Goal: Task Accomplishment & Management: Manage account settings

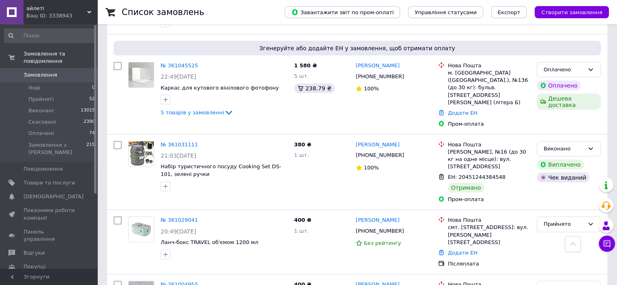
scroll to position [2150, 0]
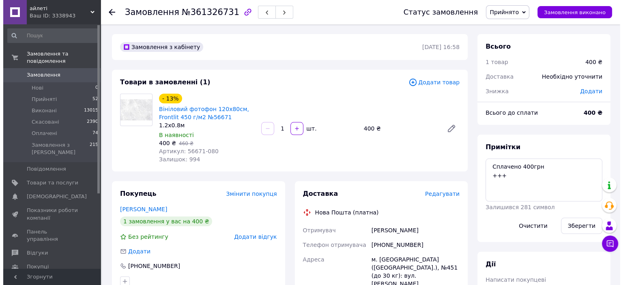
scroll to position [81, 0]
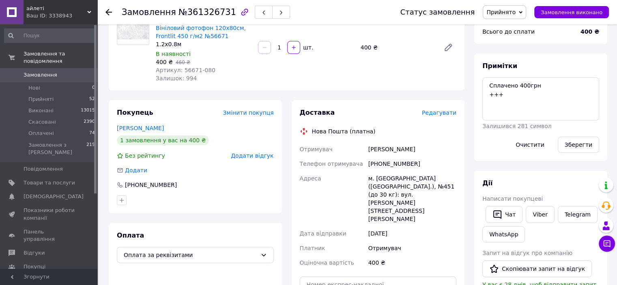
click at [445, 114] on span "Редагувати" at bounding box center [439, 113] width 34 height 6
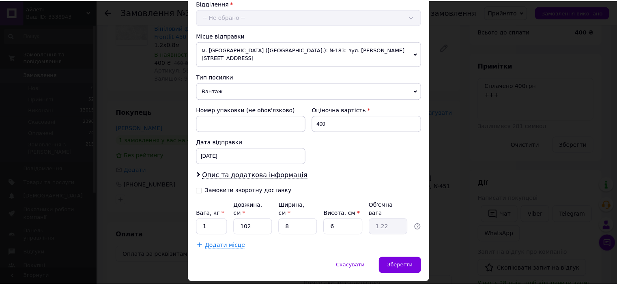
scroll to position [266, 0]
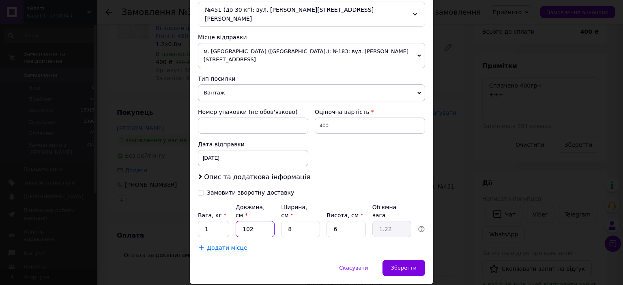
click at [257, 221] on input "102" at bounding box center [255, 229] width 39 height 16
type input "8"
type input "0.1"
type input "81"
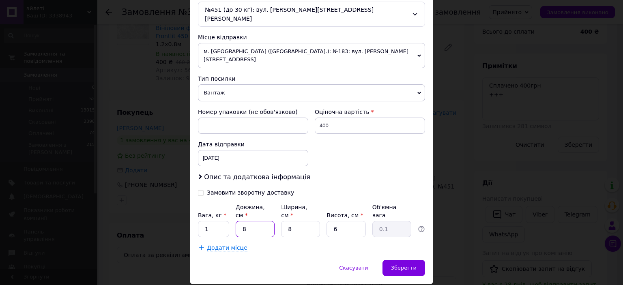
type input "0.97"
type input "81"
type input "4"
type input "0.65"
type input "4"
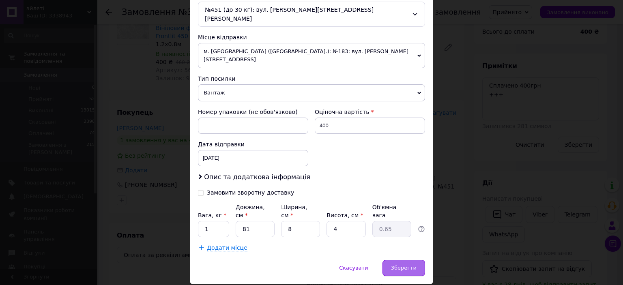
click at [406, 265] on span "Зберегти" at bounding box center [404, 268] width 26 height 6
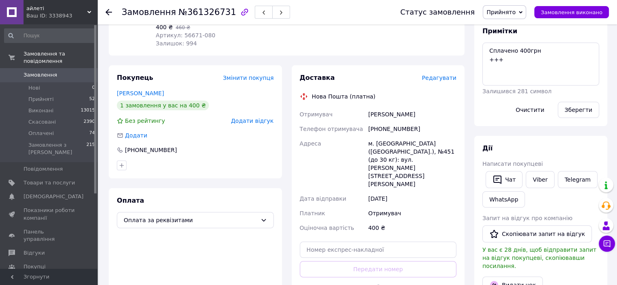
scroll to position [122, 0]
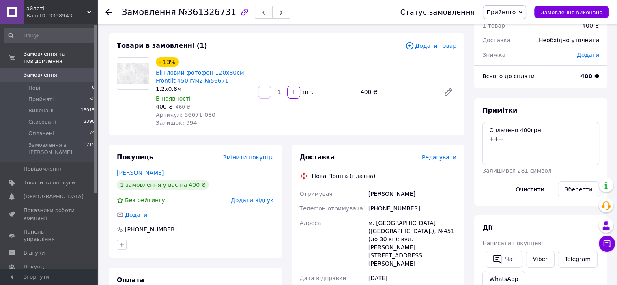
scroll to position [0, 0]
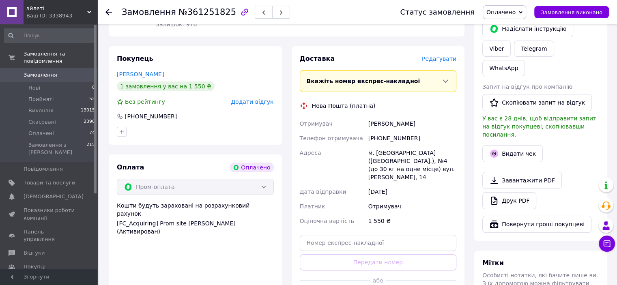
scroll to position [122, 0]
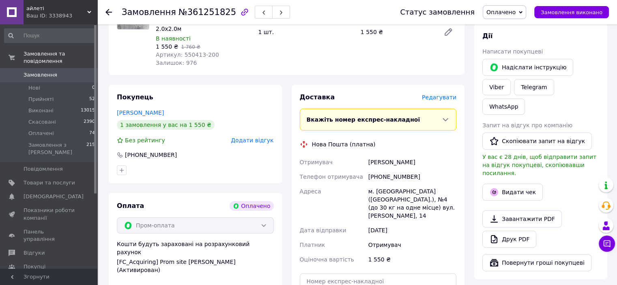
click at [210, 9] on span "№361251825" at bounding box center [208, 12] width 58 height 10
copy span "361251825"
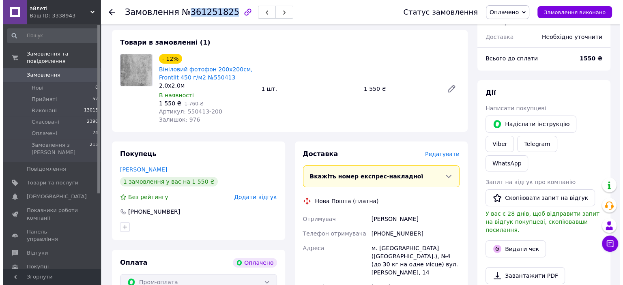
scroll to position [41, 0]
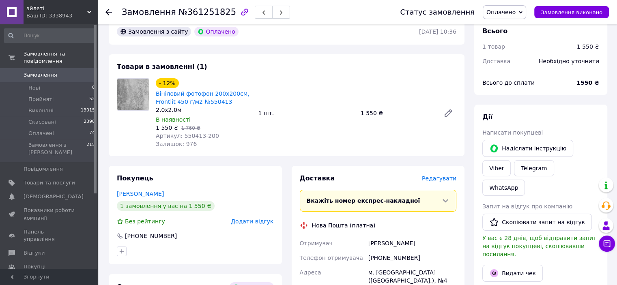
click at [433, 180] on span "Редагувати" at bounding box center [439, 178] width 34 height 6
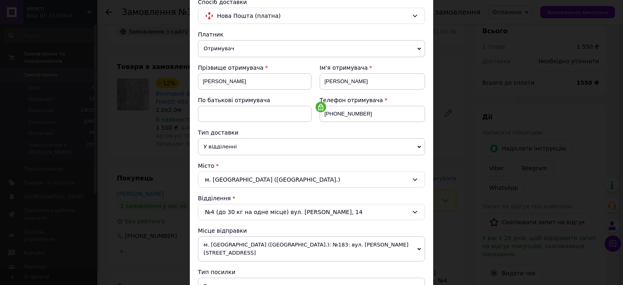
scroll to position [122, 0]
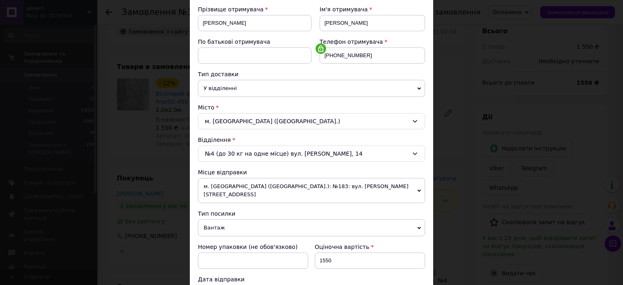
click at [256, 152] on div "№4 (до 30 кг на одне місце) вул. Чижевського, 14" at bounding box center [311, 154] width 227 height 16
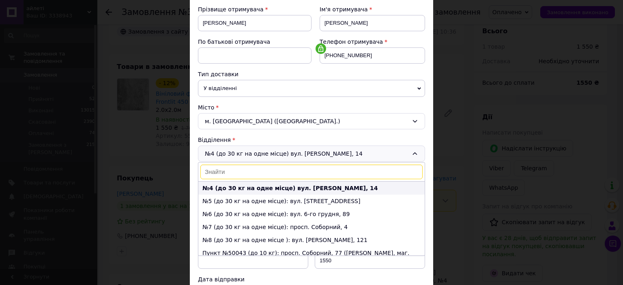
scroll to position [0, 0]
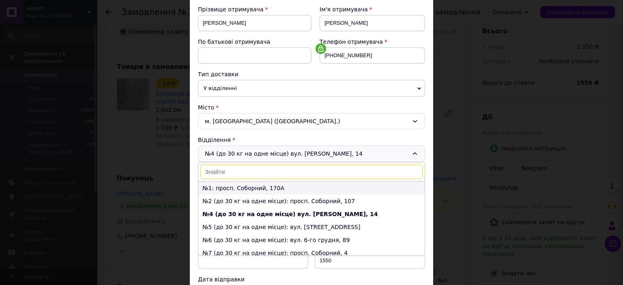
click at [253, 188] on li "№1: просп. Соборний, 170А" at bounding box center [311, 188] width 226 height 13
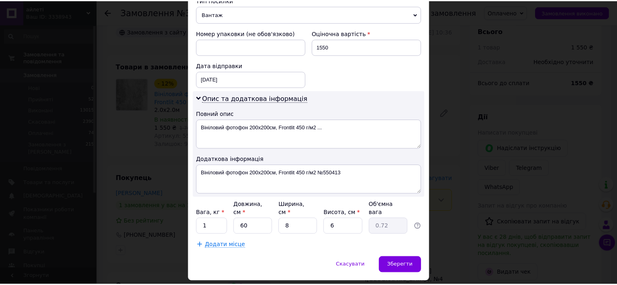
scroll to position [342, 0]
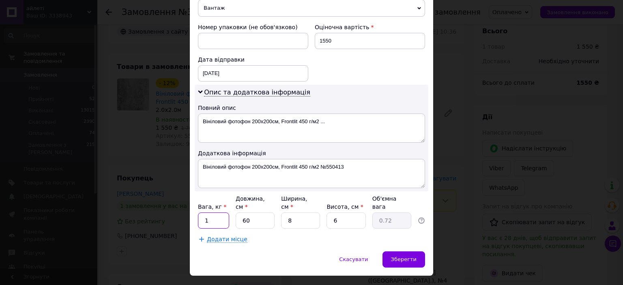
click at [224, 213] on input "1" at bounding box center [213, 221] width 31 height 16
type input "3"
click at [272, 213] on input "60" at bounding box center [255, 221] width 39 height 16
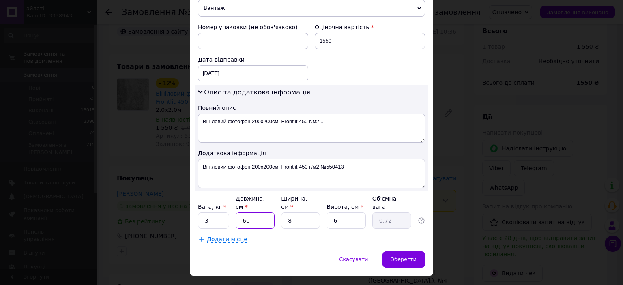
type input "2"
type input "0.1"
type input "20"
type input "0.24"
type input "200"
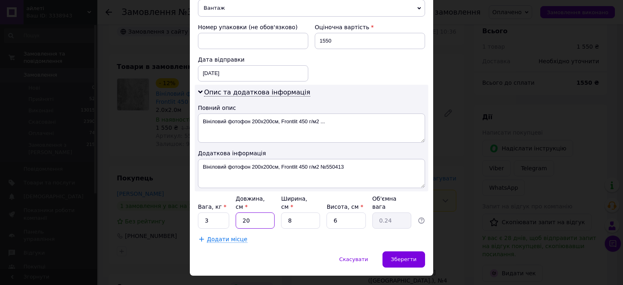
type input "2.4"
type input "200"
click at [303, 213] on input "8" at bounding box center [300, 221] width 39 height 16
type input "7"
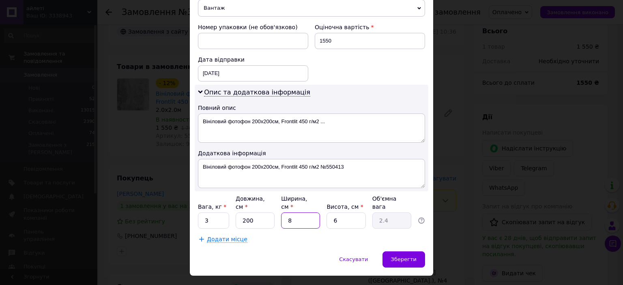
type input "2.1"
type input "7"
click at [336, 213] on input "6" at bounding box center [346, 221] width 39 height 16
type input "7"
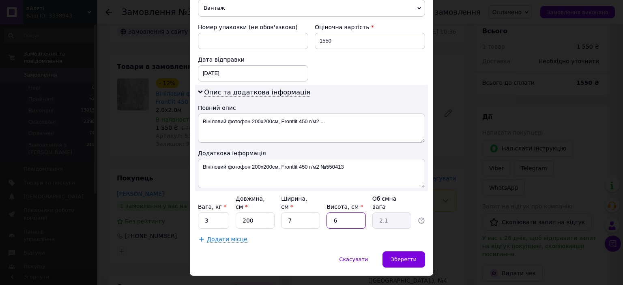
type input "2.45"
type input "7"
click at [409, 256] on span "Зберегти" at bounding box center [404, 259] width 26 height 6
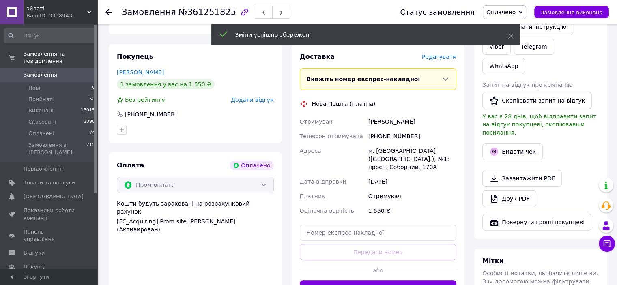
scroll to position [243, 0]
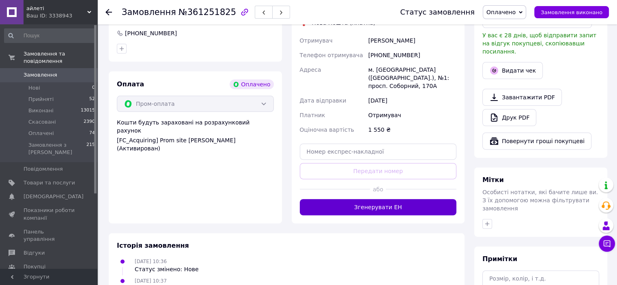
click at [380, 210] on button "Згенерувати ЕН" at bounding box center [378, 207] width 157 height 16
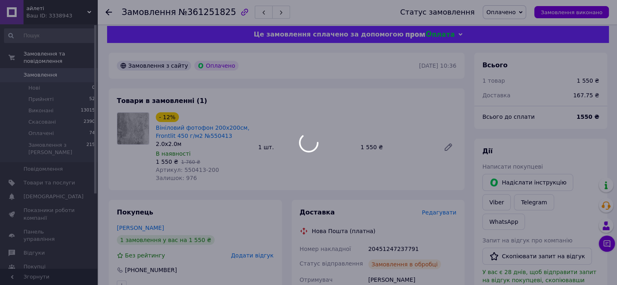
scroll to position [0, 0]
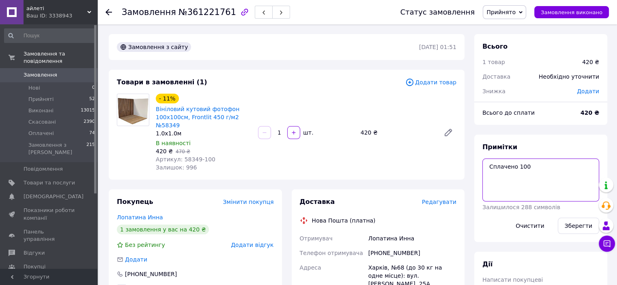
click at [540, 169] on textarea "Сплачено 100" at bounding box center [540, 180] width 117 height 43
type textarea "Сплачено 100 +++"
click at [588, 230] on button "Зберегти" at bounding box center [578, 226] width 41 height 16
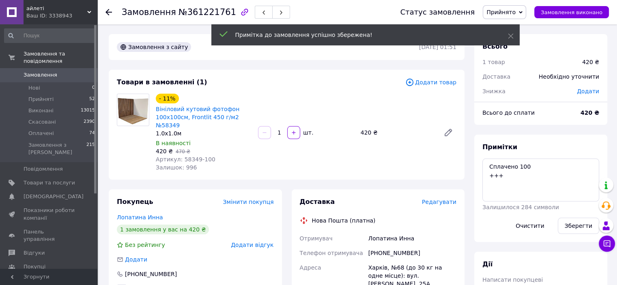
click at [592, 80] on div "Необхідно уточнити" at bounding box center [569, 77] width 70 height 18
click at [587, 90] on span "Додати" at bounding box center [588, 91] width 22 height 6
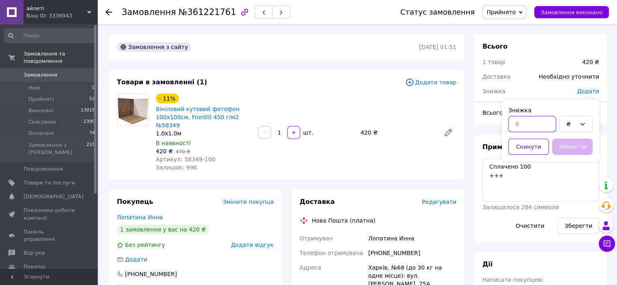
click at [525, 125] on input "text" at bounding box center [532, 124] width 48 height 16
type input "100"
click at [563, 142] on button "Зберегти" at bounding box center [572, 147] width 41 height 16
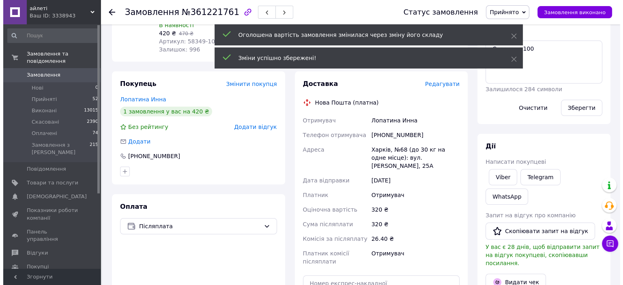
scroll to position [122, 0]
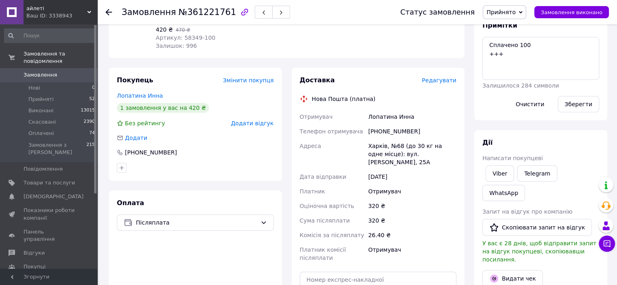
click at [441, 77] on span "Редагувати" at bounding box center [439, 80] width 34 height 6
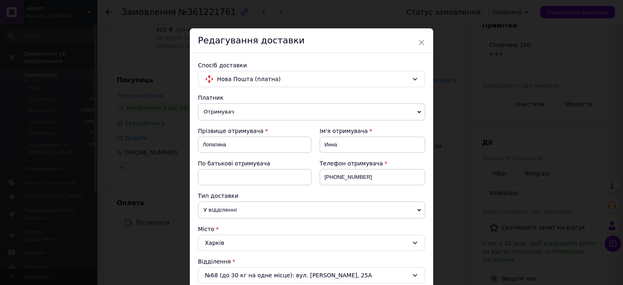
scroll to position [162, 0]
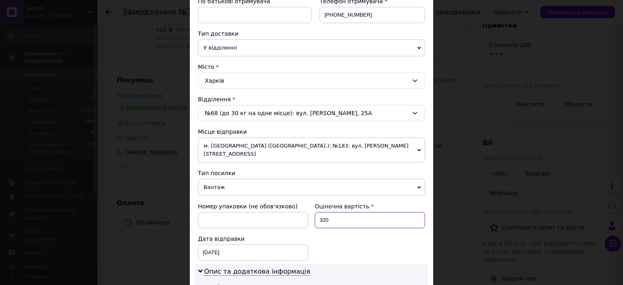
click at [321, 212] on input "320" at bounding box center [370, 220] width 110 height 16
type input "420"
click at [377, 246] on div "Номер упаковки (не обов'язково) Оціночна вартість 420 Дата відправки 12.09.2025…" at bounding box center [312, 231] width 234 height 65
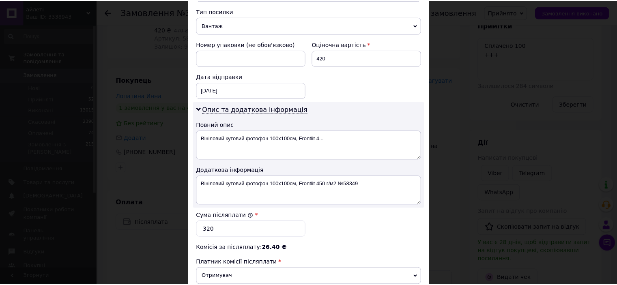
scroll to position [406, 0]
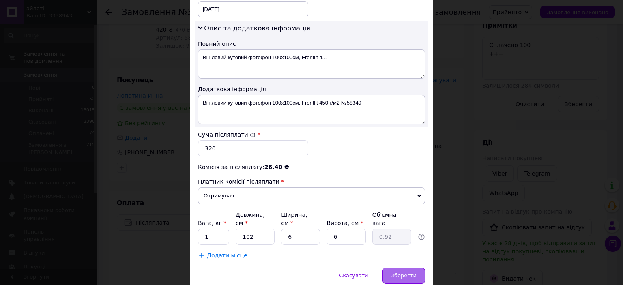
click at [412, 273] on span "Зберегти" at bounding box center [404, 276] width 26 height 6
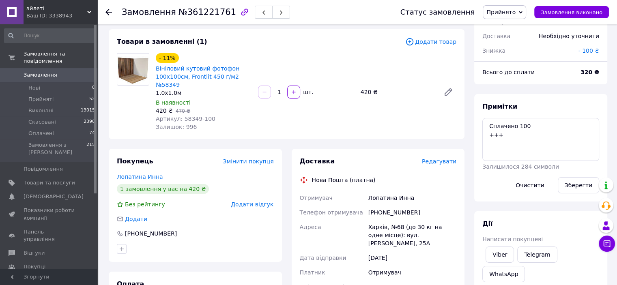
scroll to position [162, 0]
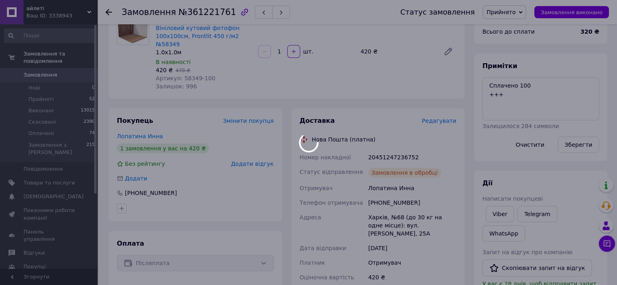
scroll to position [19, 0]
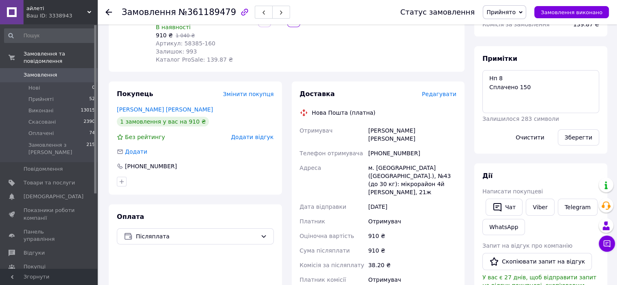
scroll to position [122, 0]
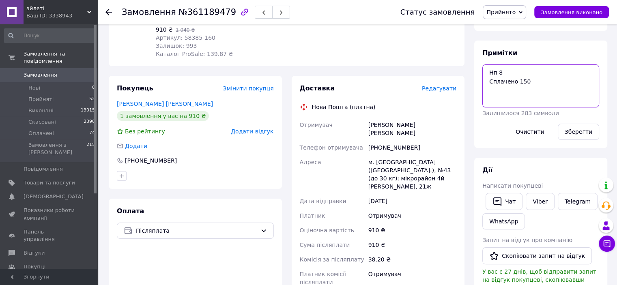
click at [539, 83] on textarea "Нп 8 Сплачено 150" at bounding box center [540, 86] width 117 height 43
type textarea "Нп 8 Сплачено 150 +++"
click at [578, 127] on button "Зберегти" at bounding box center [578, 132] width 41 height 16
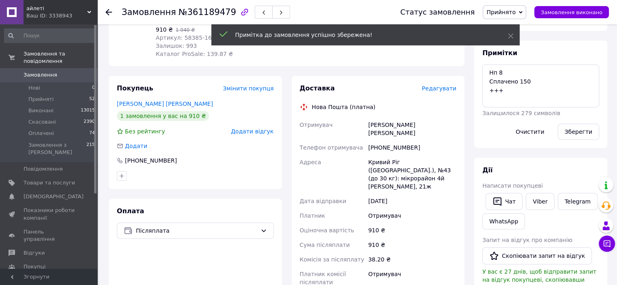
scroll to position [41, 0]
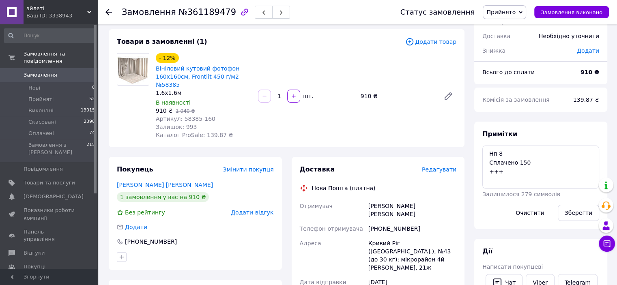
click at [588, 52] on span "Додати" at bounding box center [588, 50] width 22 height 6
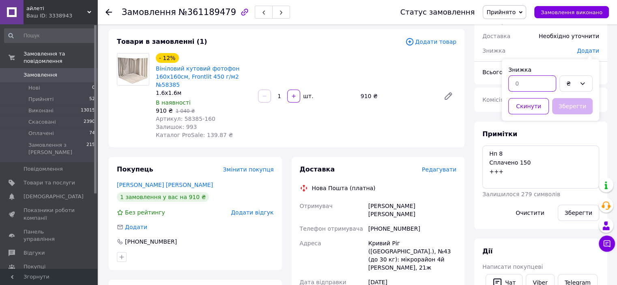
click at [530, 86] on input "text" at bounding box center [532, 83] width 48 height 16
type input "150"
click at [572, 104] on button "Зберегти" at bounding box center [572, 106] width 41 height 16
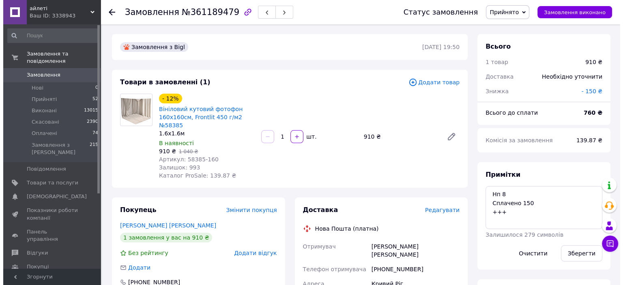
scroll to position [81, 0]
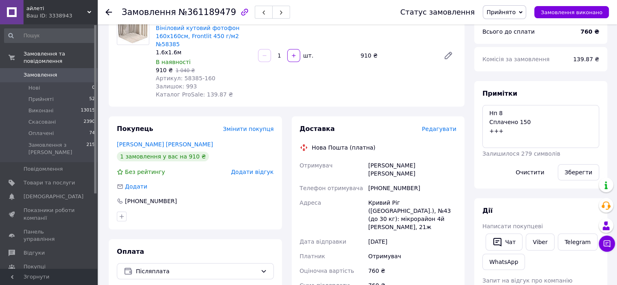
click at [452, 126] on span "Редагувати" at bounding box center [439, 129] width 34 height 6
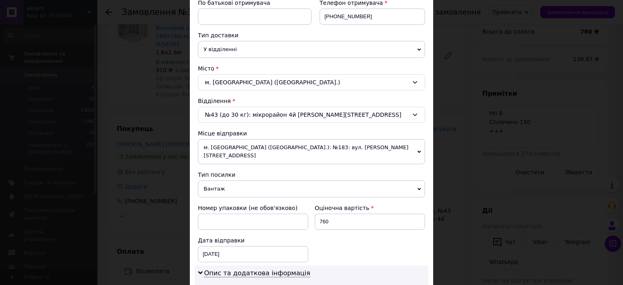
scroll to position [162, 0]
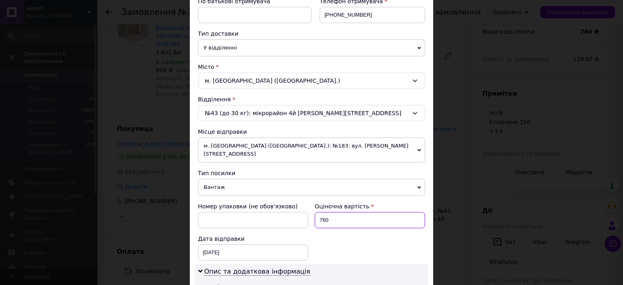
click at [329, 213] on input "760" at bounding box center [370, 220] width 110 height 16
type input "910"
click at [250, 112] on div "№43 (до 30 кг): мікрорайон 4й Зарічний, 21ж" at bounding box center [311, 113] width 227 height 16
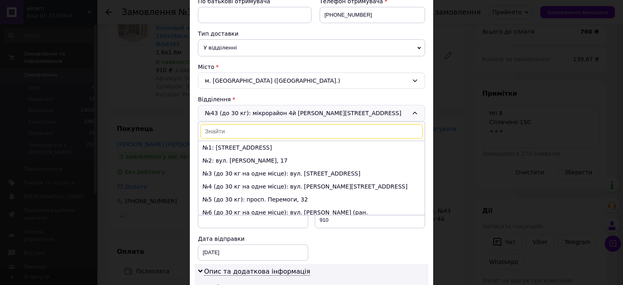
scroll to position [81, 0]
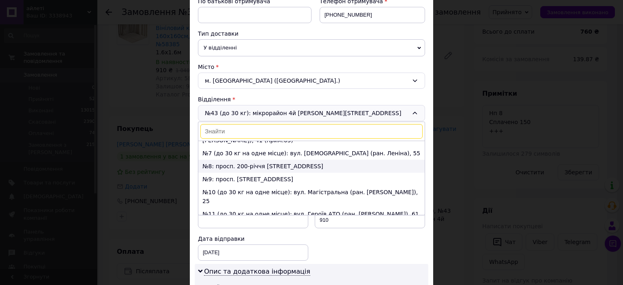
click at [260, 160] on li "№8: просп. 200-річчя Кривого Рогу, 24" at bounding box center [311, 166] width 226 height 13
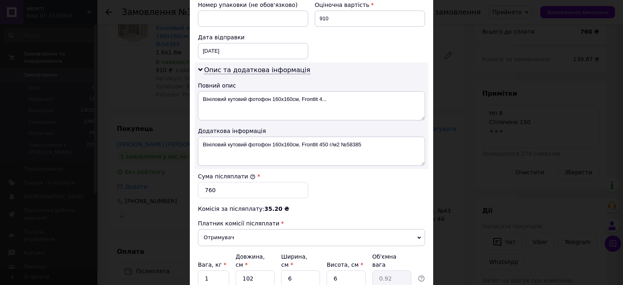
scroll to position [365, 0]
click at [216, 269] on input "1" at bounding box center [213, 277] width 31 height 16
type input "2"
click at [246, 269] on input "102" at bounding box center [255, 277] width 39 height 16
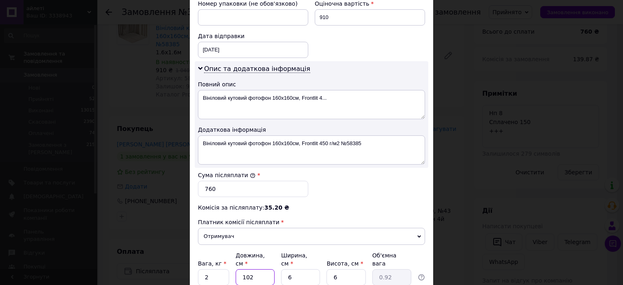
click at [246, 269] on input "102" at bounding box center [255, 277] width 39 height 16
type input "1"
type input "0.1"
type input "16"
type input "0.14"
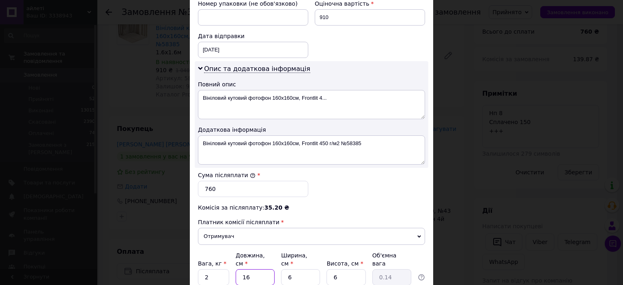
type input "160"
type input "1.44"
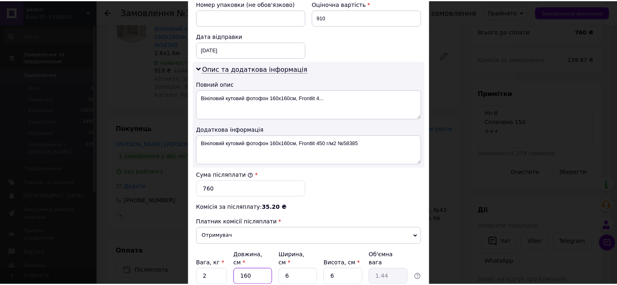
scroll to position [422, 0]
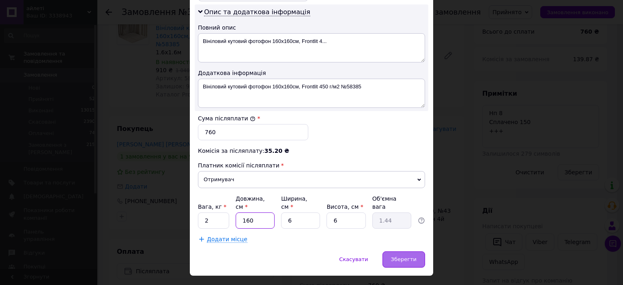
type input "160"
click at [409, 256] on span "Зберегти" at bounding box center [404, 259] width 26 height 6
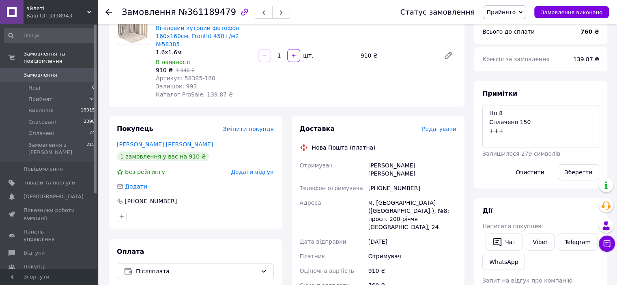
scroll to position [203, 0]
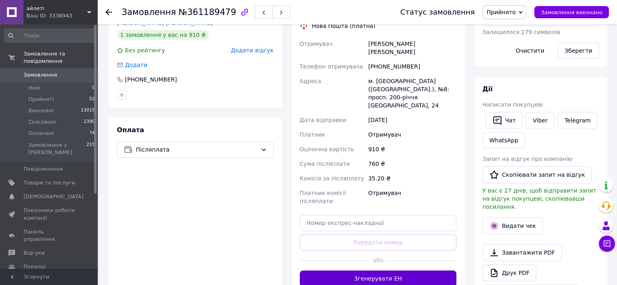
click at [398, 271] on button "Згенерувати ЕН" at bounding box center [378, 279] width 157 height 16
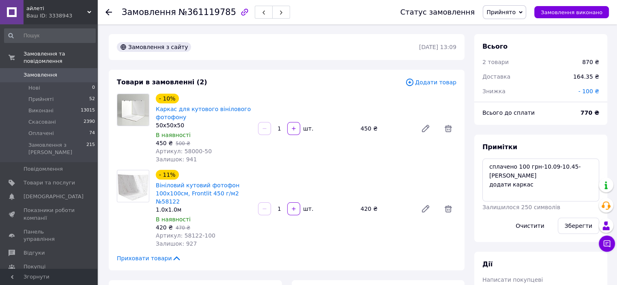
scroll to position [8, 0]
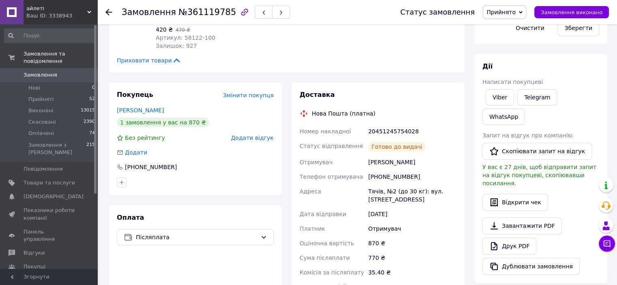
scroll to position [203, 0]
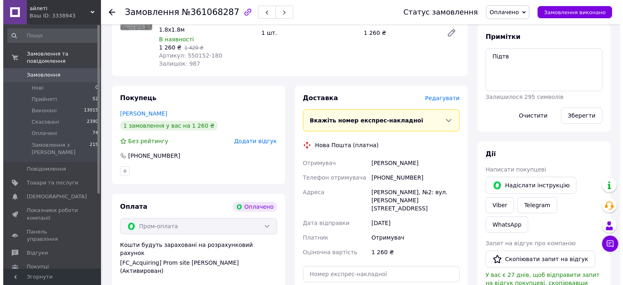
scroll to position [122, 0]
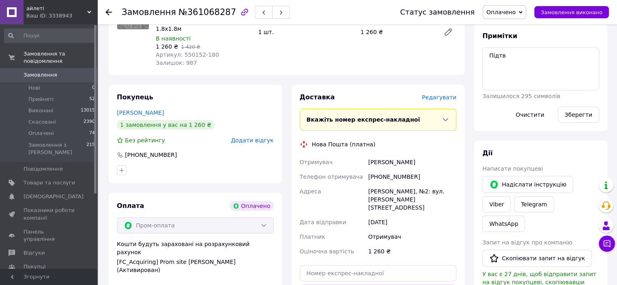
click at [450, 100] on span "Редагувати" at bounding box center [439, 97] width 34 height 6
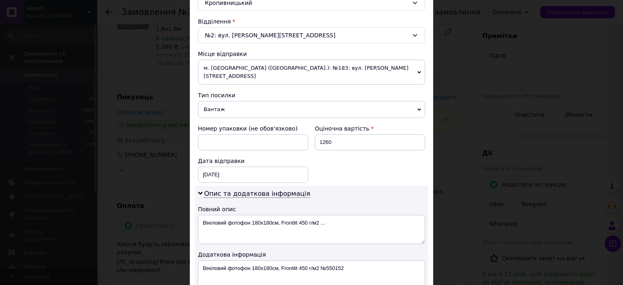
scroll to position [284, 0]
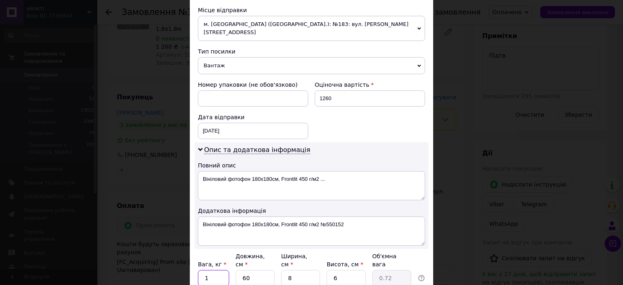
click at [216, 270] on input "1" at bounding box center [213, 278] width 31 height 16
type input "3"
click at [259, 270] on input "60" at bounding box center [255, 278] width 39 height 16
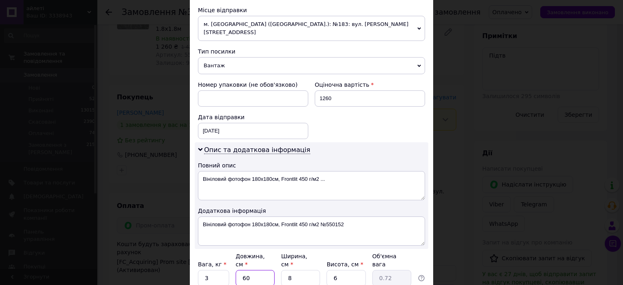
type input "1"
type input "0.1"
type input "18"
type input "0.22"
type input "180"
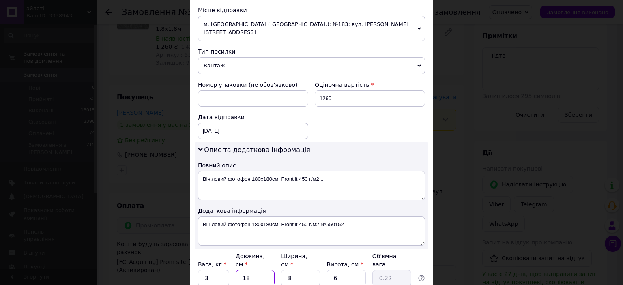
type input "2.16"
type input "180"
click at [307, 270] on input "8" at bounding box center [300, 278] width 39 height 16
type input "7"
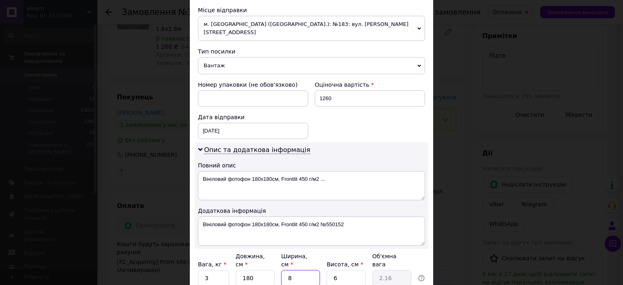
type input "1.89"
type input "7"
click at [357, 270] on input "6" at bounding box center [346, 278] width 39 height 16
type input "7"
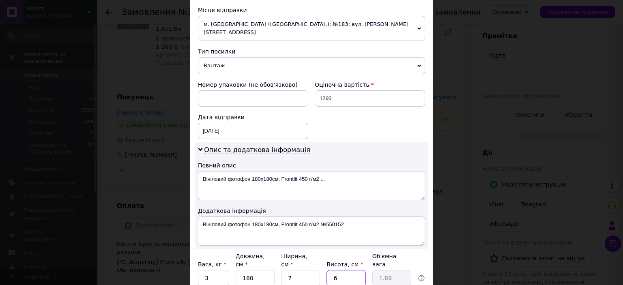
type input "2.21"
type input "7"
click at [420, 207] on div "Додаткова інформація" at bounding box center [311, 211] width 227 height 8
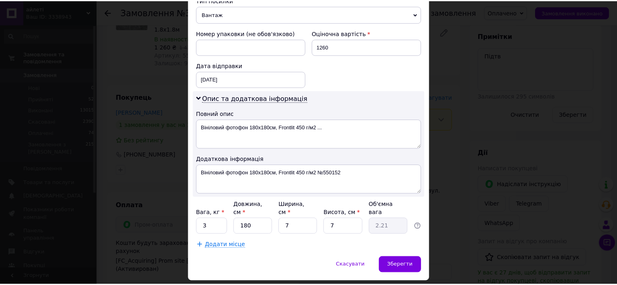
scroll to position [342, 0]
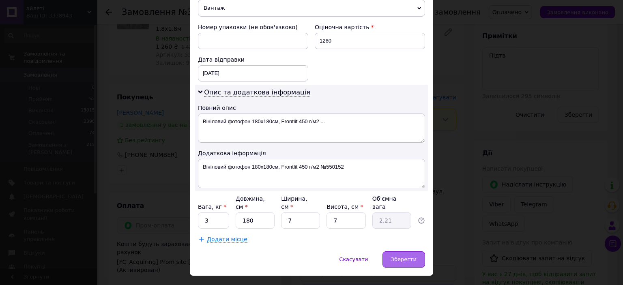
click at [403, 256] on span "Зберегти" at bounding box center [404, 259] width 26 height 6
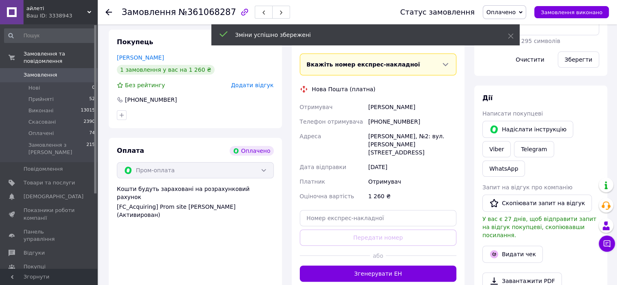
scroll to position [203, 0]
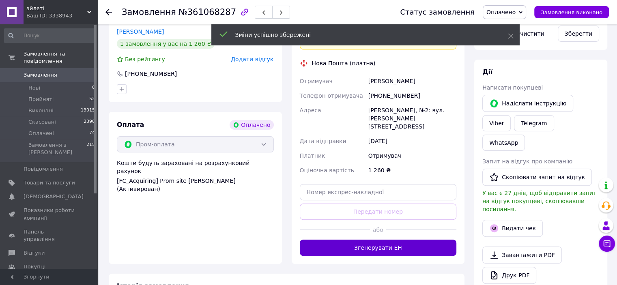
click at [396, 240] on button "Згенерувати ЕН" at bounding box center [378, 248] width 157 height 16
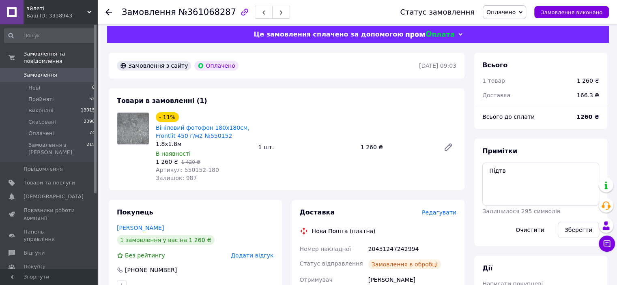
scroll to position [0, 0]
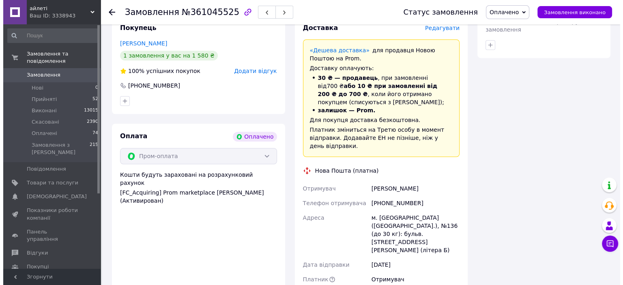
scroll to position [406, 0]
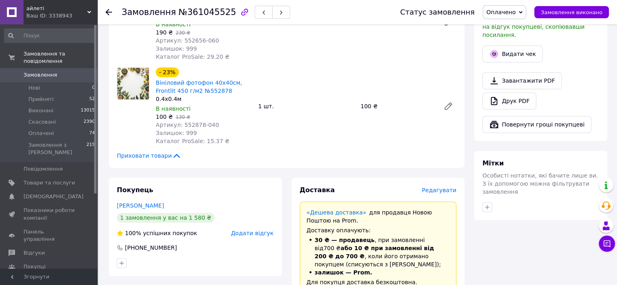
click at [441, 187] on span "Редагувати" at bounding box center [439, 190] width 34 height 6
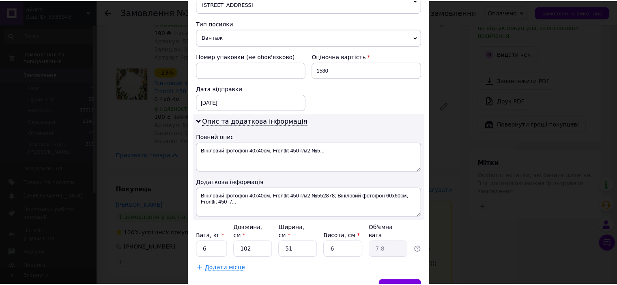
scroll to position [342, 0]
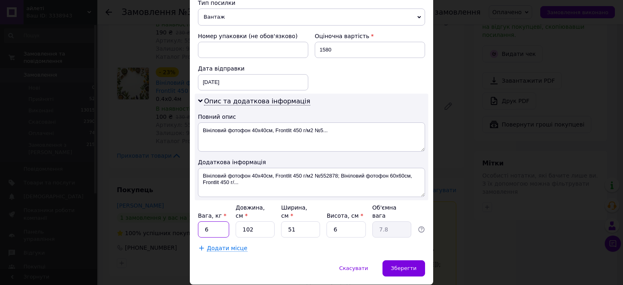
click at [208, 222] on input "6" at bounding box center [213, 230] width 31 height 16
type input "3"
click at [261, 222] on input "102" at bounding box center [255, 230] width 39 height 16
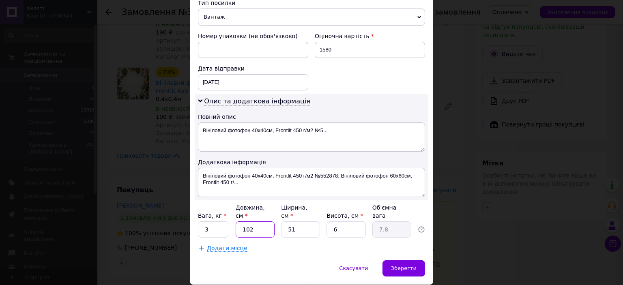
type input "1"
type input "0.1"
type input "10"
type input "0.77"
type input "102"
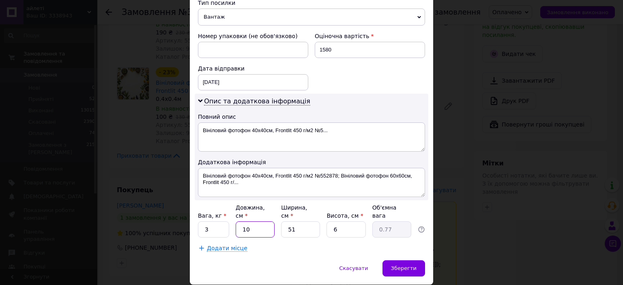
type input "7.8"
click at [291, 222] on input "51" at bounding box center [300, 230] width 39 height 16
type input "9"
type input "1.38"
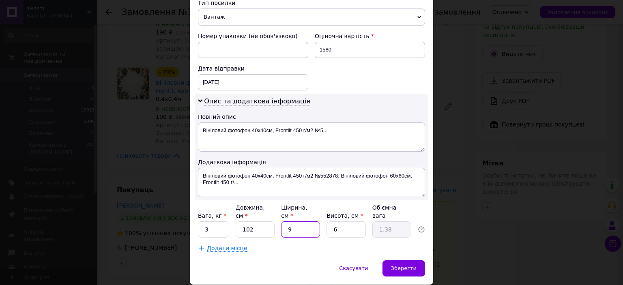
type input "9"
click at [342, 222] on input "6" at bounding box center [346, 230] width 39 height 16
type input "9"
type input "2.07"
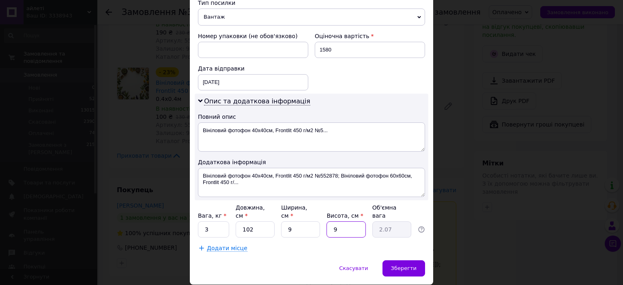
type input "9"
click at [214, 245] on span "Додати місце" at bounding box center [227, 248] width 41 height 7
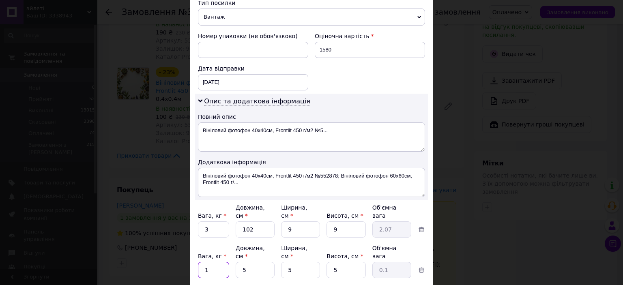
click at [214, 262] on input "1" at bounding box center [213, 270] width 31 height 16
type input "3"
click at [259, 262] on input "5" at bounding box center [255, 270] width 39 height 16
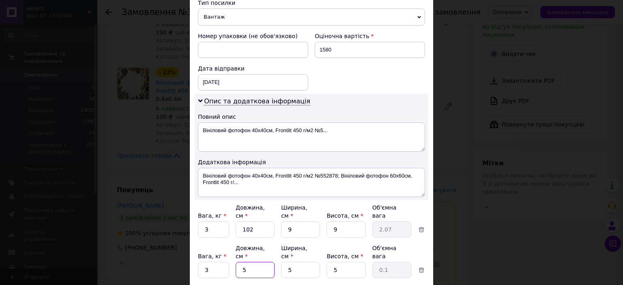
type input "51"
type input "0.32"
type input "51"
click at [303, 262] on input "5" at bounding box center [300, 270] width 39 height 16
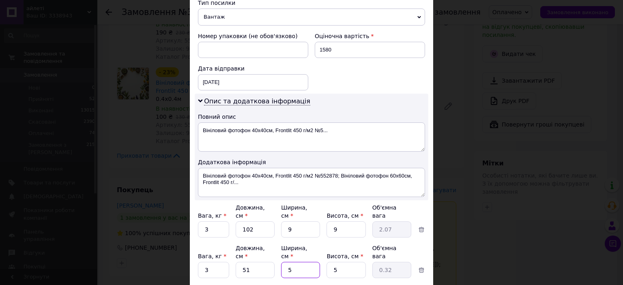
type input "51"
type input "3.25"
type input "51"
click at [346, 262] on input "5" at bounding box center [346, 270] width 39 height 16
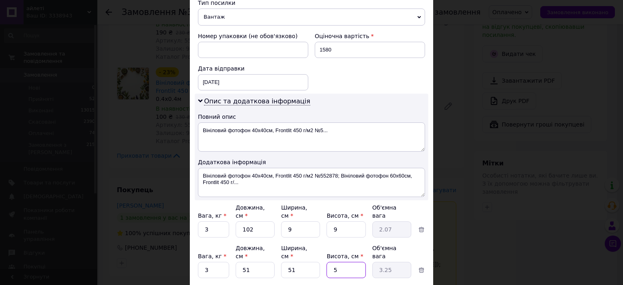
type input "2"
type input "1.3"
type input "2"
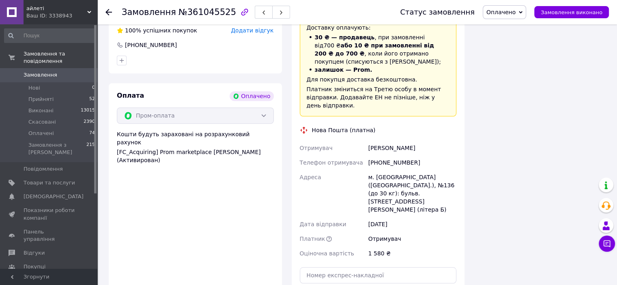
scroll to position [649, 0]
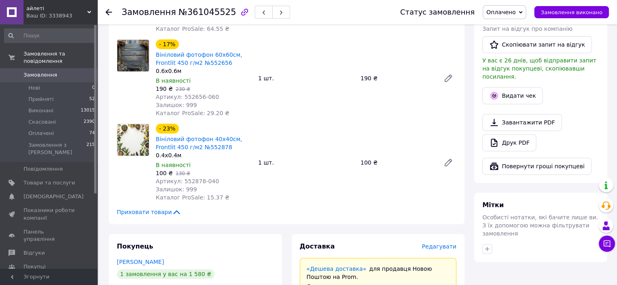
scroll to position [284, 0]
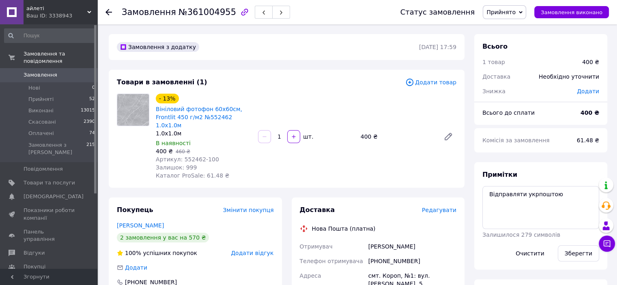
click at [213, 13] on span "№361004955" at bounding box center [208, 12] width 58 height 10
copy span "361004955"
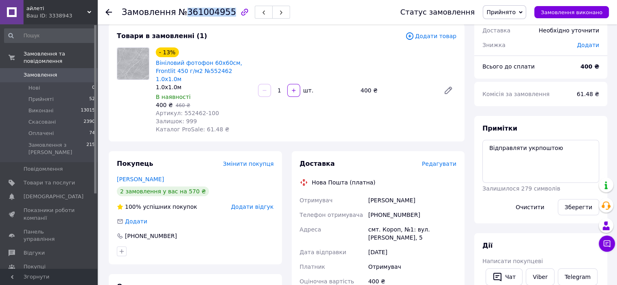
scroll to position [81, 0]
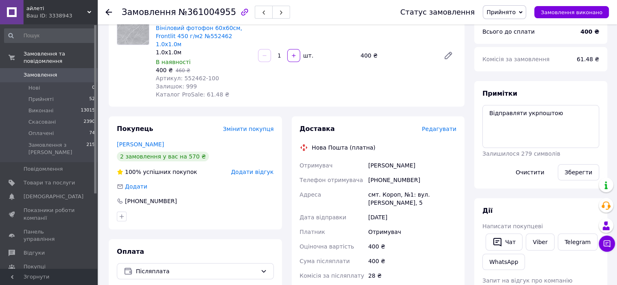
click at [395, 173] on div "[PHONE_NUMBER]" at bounding box center [412, 180] width 91 height 15
copy div "[PHONE_NUMBER]"
click at [385, 159] on div "[PERSON_NAME]" at bounding box center [412, 165] width 91 height 15
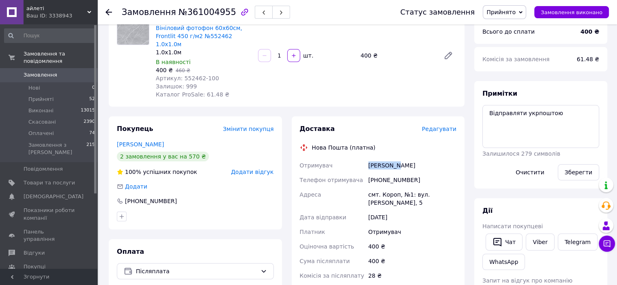
click at [385, 159] on div "[PERSON_NAME]" at bounding box center [412, 165] width 91 height 15
copy div "[PERSON_NAME]"
click at [405, 158] on div "[PERSON_NAME]" at bounding box center [412, 165] width 91 height 15
copy div "Оксана"
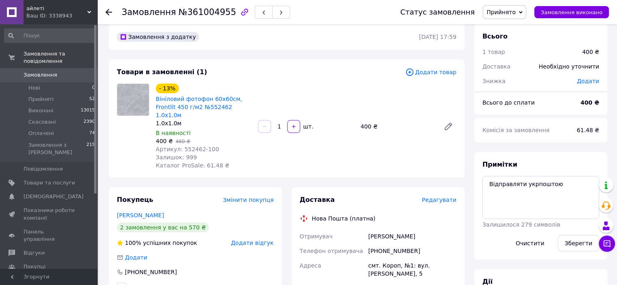
scroll to position [0, 0]
